Goal: Task Accomplishment & Management: Manage account settings

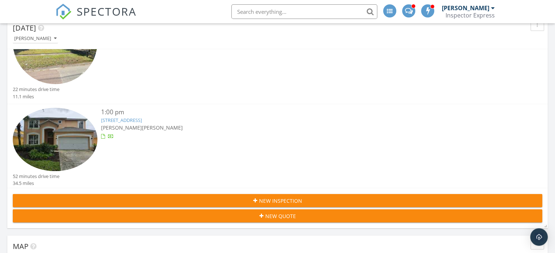
scroll to position [109, 0]
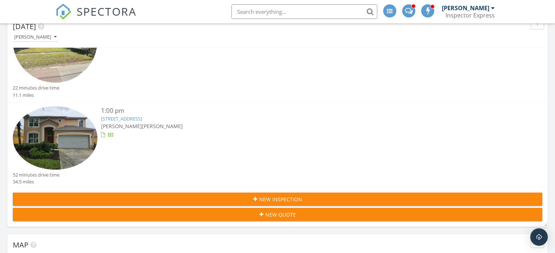
click at [115, 118] on link "2718 lido key dr, Kissimmee, Fl 34747" at bounding box center [121, 119] width 41 height 7
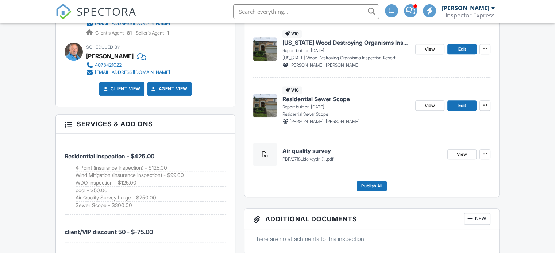
scroll to position [402, 0]
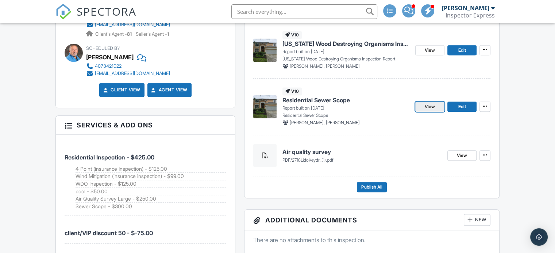
click at [426, 110] on link "View" at bounding box center [429, 107] width 29 height 10
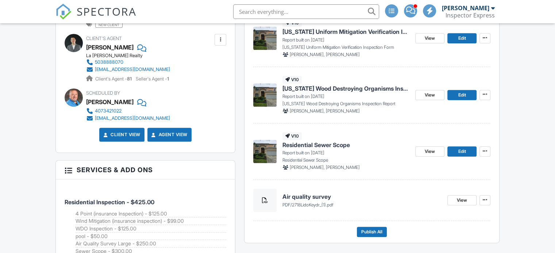
scroll to position [358, 0]
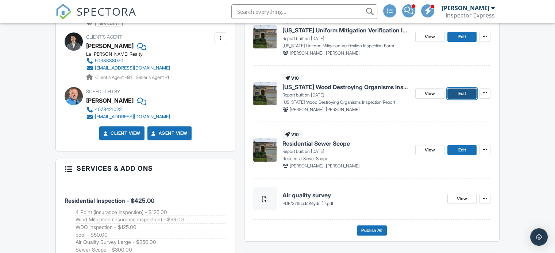
click at [462, 96] on span "Edit" at bounding box center [462, 93] width 8 height 7
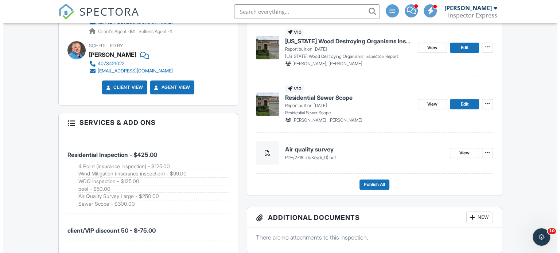
scroll to position [414, 0]
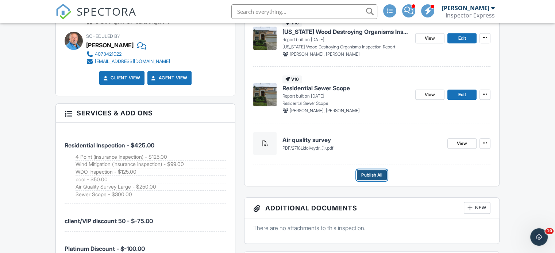
click at [371, 177] on span "Publish All" at bounding box center [371, 175] width 21 height 7
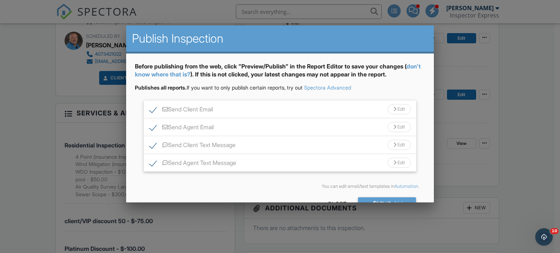
click at [387, 203] on div at bounding box center [280, 122] width 560 height 317
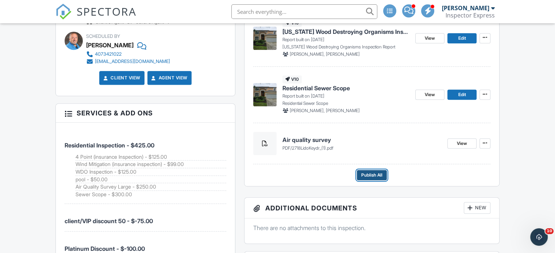
click at [378, 178] on span "Publish All" at bounding box center [371, 175] width 21 height 7
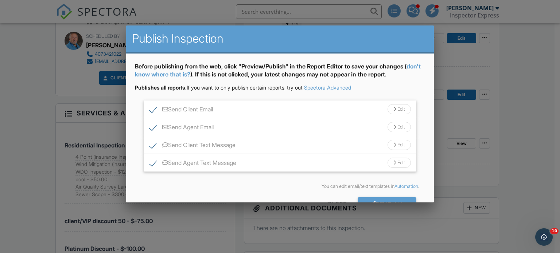
scroll to position [22, 0]
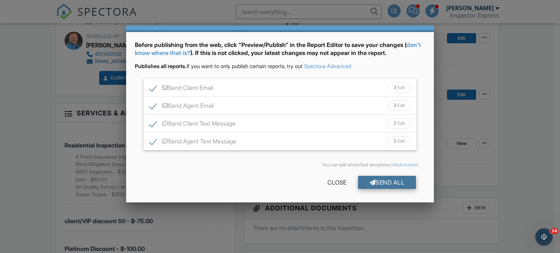
click at [382, 185] on div "Send All" at bounding box center [387, 182] width 58 height 13
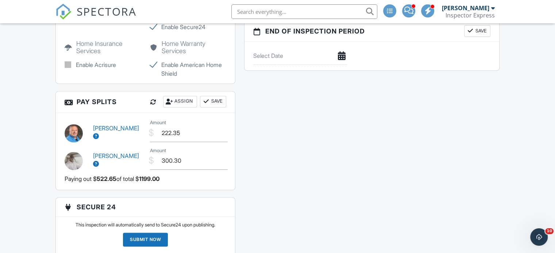
scroll to position [995, 0]
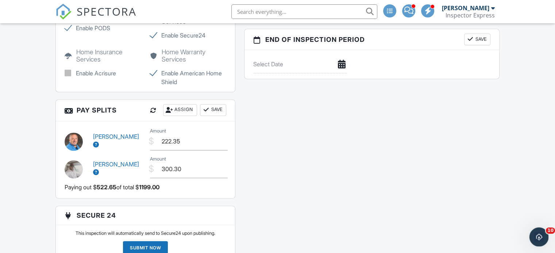
click at [533, 240] on div "Open Intercom Messenger" at bounding box center [538, 236] width 24 height 24
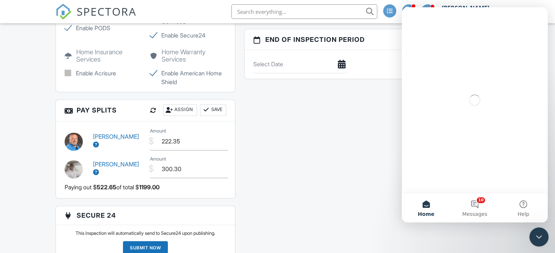
scroll to position [0, 0]
click at [477, 206] on button "10 Messages" at bounding box center [474, 208] width 49 height 29
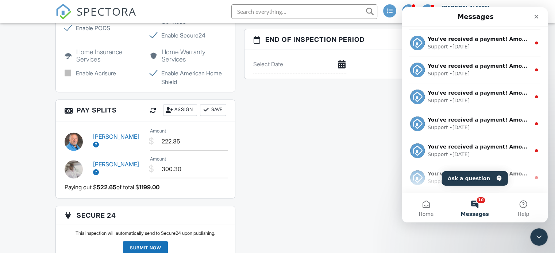
scroll to position [53, 0]
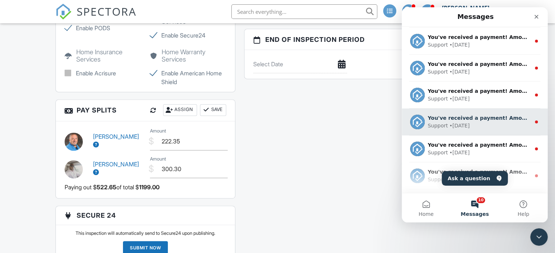
click at [492, 124] on div "Support • 2d ago" at bounding box center [478, 126] width 103 height 8
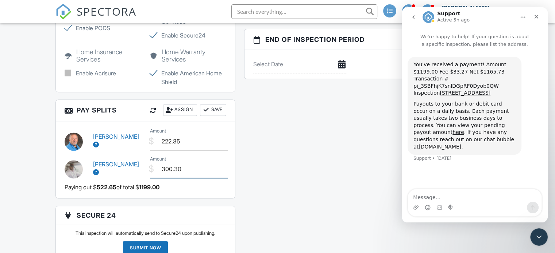
click at [190, 174] on input "300.30" at bounding box center [189, 169] width 78 height 18
type input "3"
click at [184, 144] on input "222.35" at bounding box center [189, 142] width 78 height 18
type input "500.00"
type input "2"
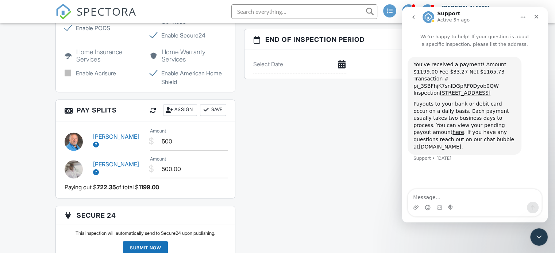
click at [216, 116] on button "Save" at bounding box center [213, 110] width 26 height 12
type input "500.00"
click at [208, 114] on div at bounding box center [205, 110] width 7 height 7
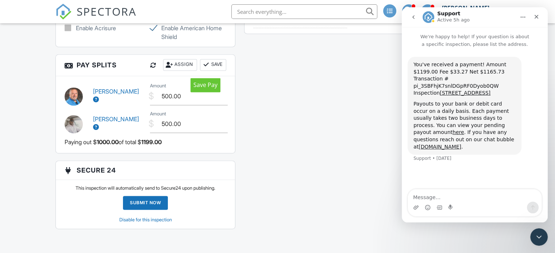
scroll to position [1037, 0]
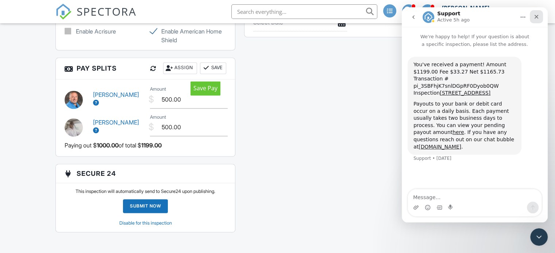
click at [533, 15] on icon "Close" at bounding box center [536, 17] width 6 height 6
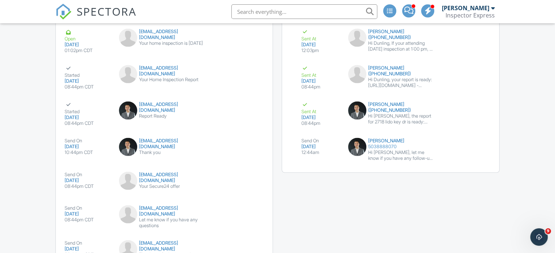
scroll to position [1426, 0]
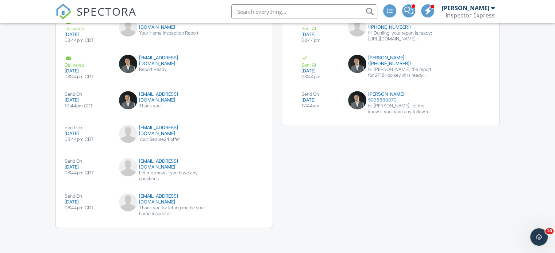
scroll to position [1529, 0]
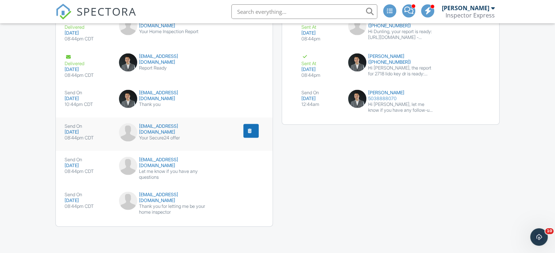
click at [77, 138] on div "08:44pm CDT" at bounding box center [88, 138] width 46 height 6
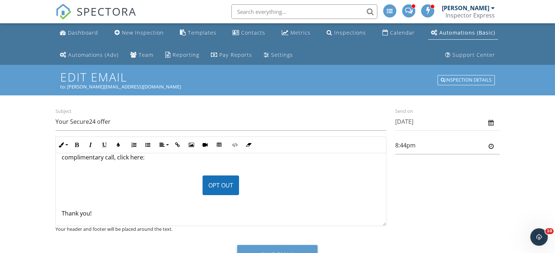
scroll to position [28, 0]
click at [28, 136] on div "Dashboard New Inspection Templates Contacts Metrics Inspections Calendar Automa…" at bounding box center [277, 156] width 555 height 266
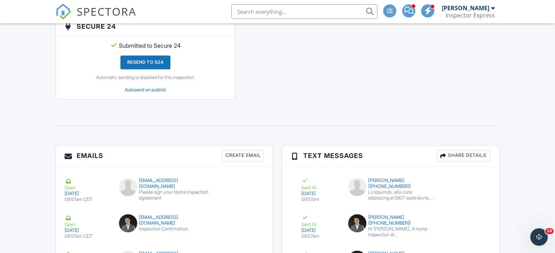
scroll to position [1184, 0]
